Goal: Task Accomplishment & Management: Manage account settings

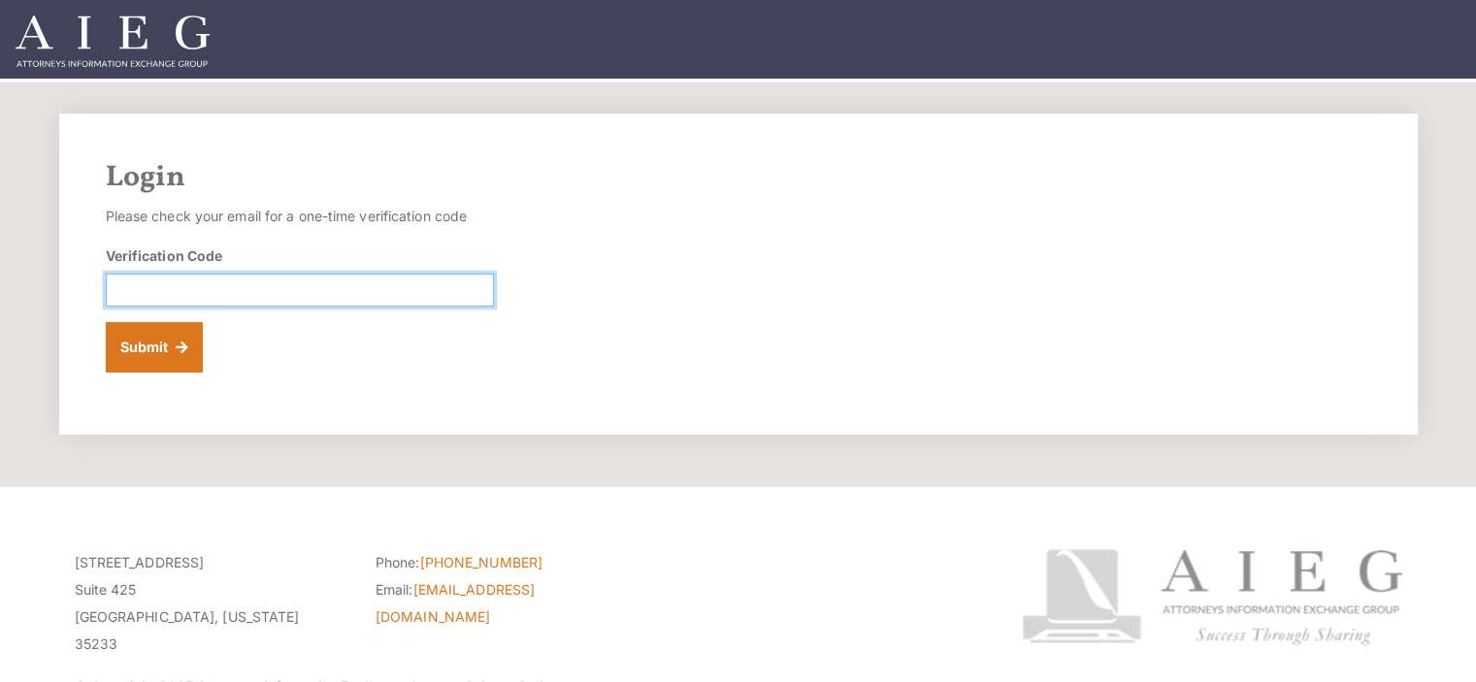
click at [167, 291] on input "Verification Code" at bounding box center [300, 290] width 388 height 33
click at [183, 298] on input "Verification Code" at bounding box center [300, 290] width 388 height 33
paste input "883691"
type input "883691"
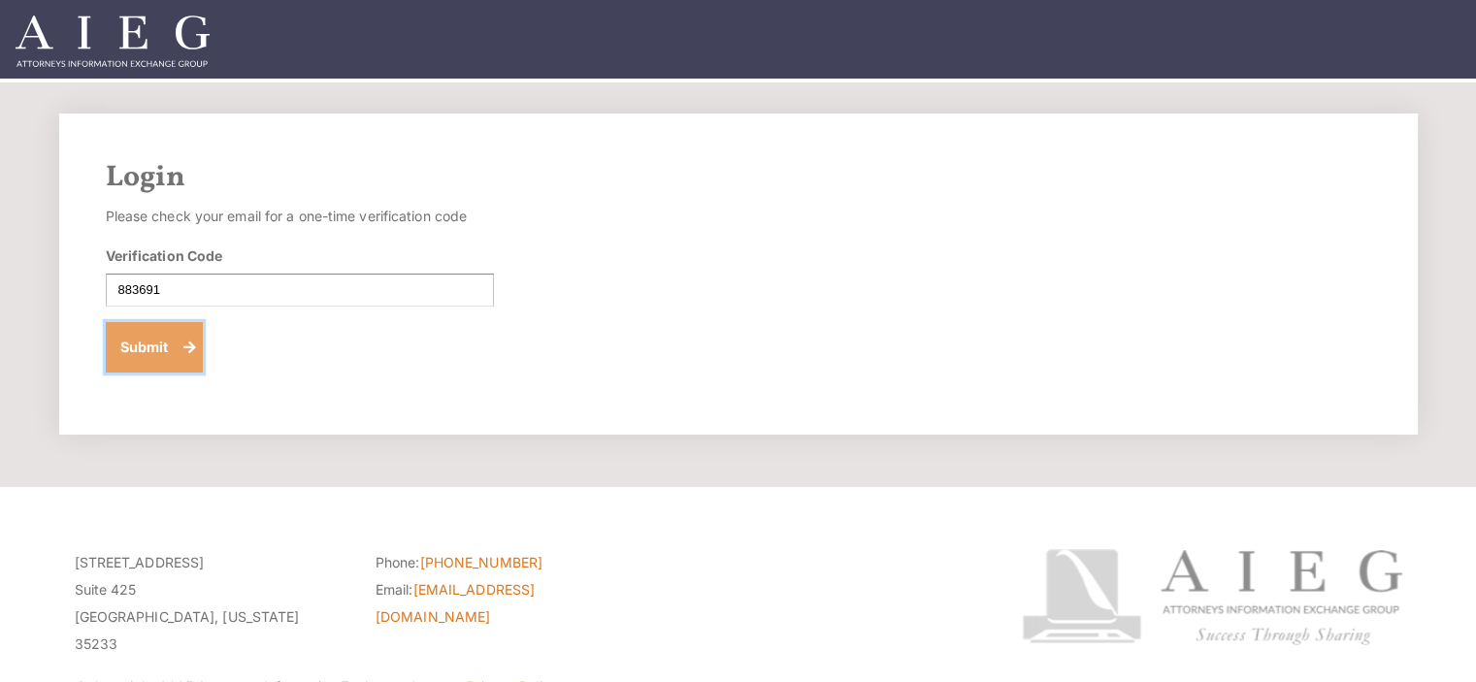
click at [149, 344] on button "Submit" at bounding box center [155, 347] width 98 height 50
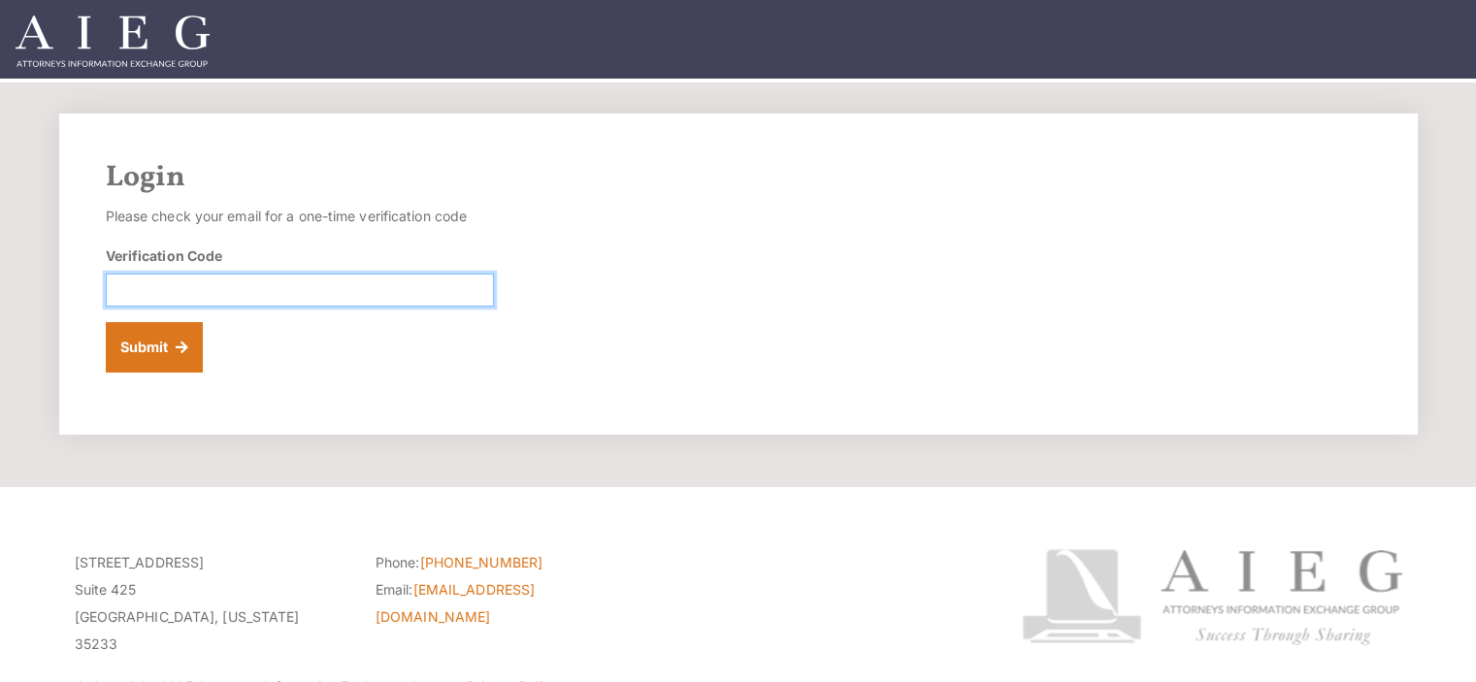
click at [195, 281] on input "Verification Code" at bounding box center [300, 290] width 388 height 33
click at [144, 285] on input "Verification Code" at bounding box center [300, 290] width 388 height 33
paste input "856366"
type input "856366"
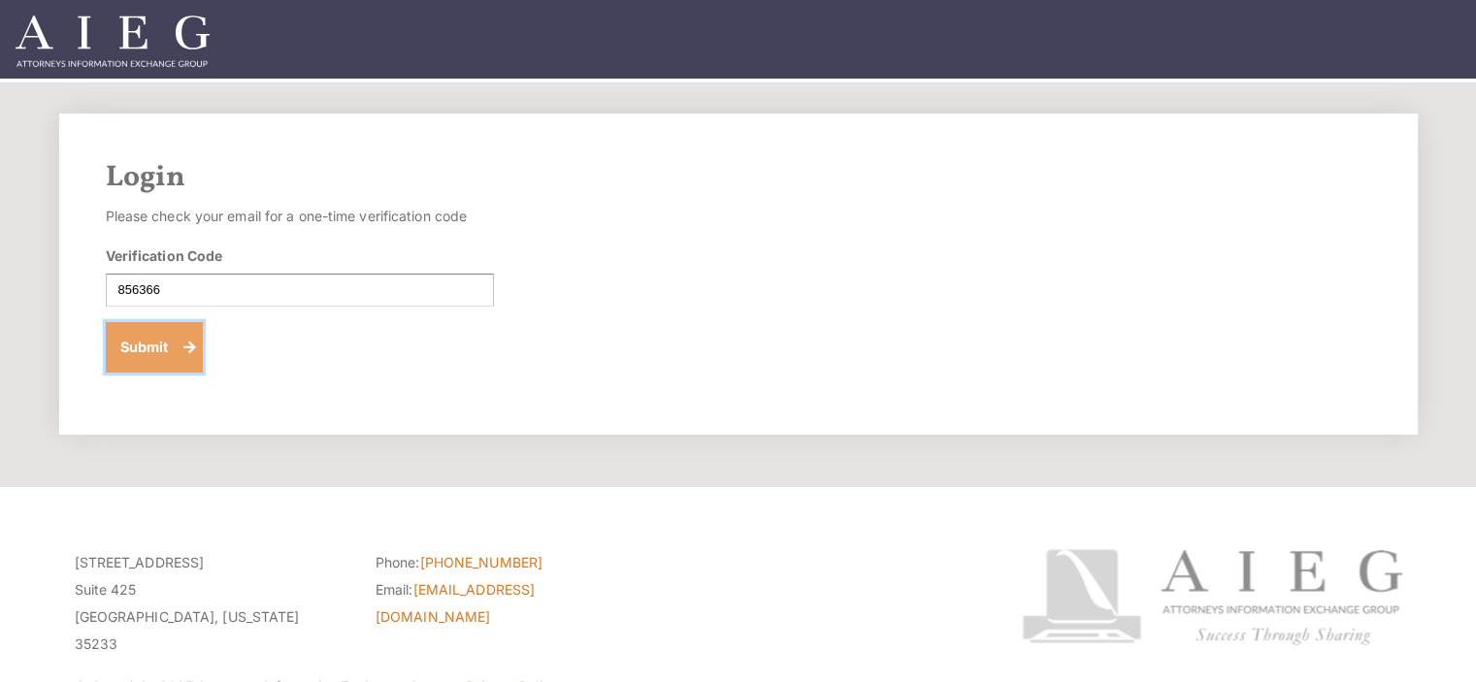
click at [136, 350] on button "Submit" at bounding box center [155, 347] width 98 height 50
